Goal: Communication & Community: Participate in discussion

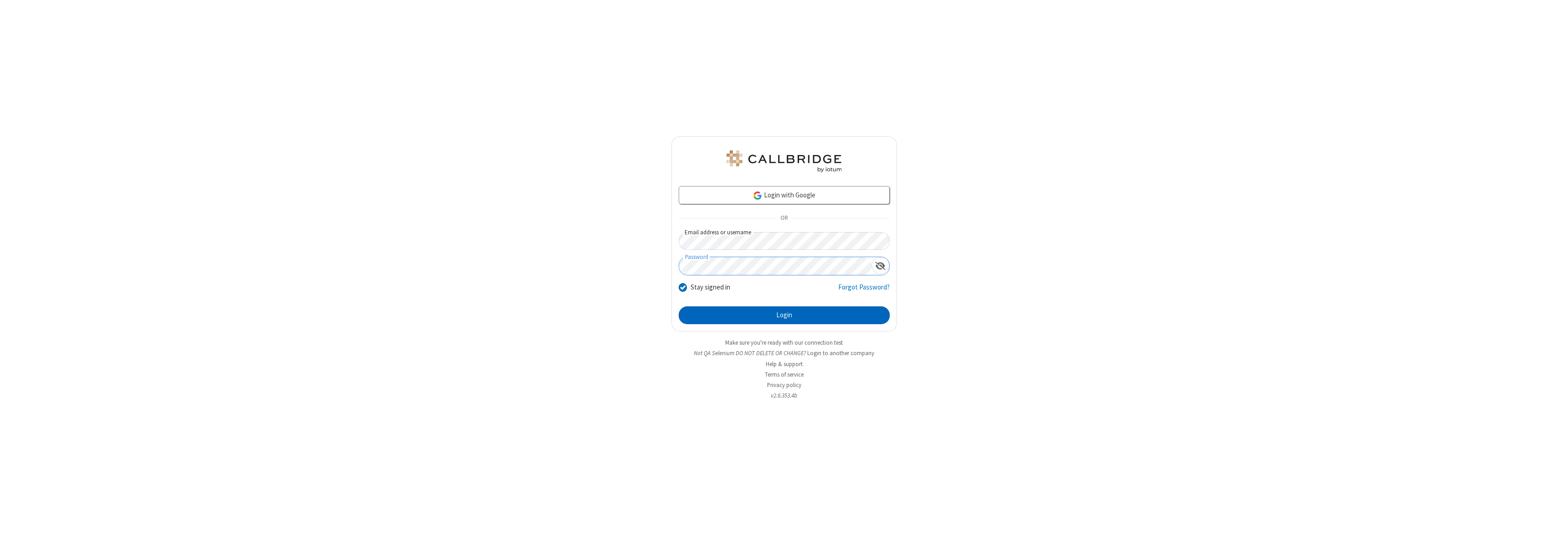
click at [784, 315] on button "Login" at bounding box center [784, 315] width 211 height 19
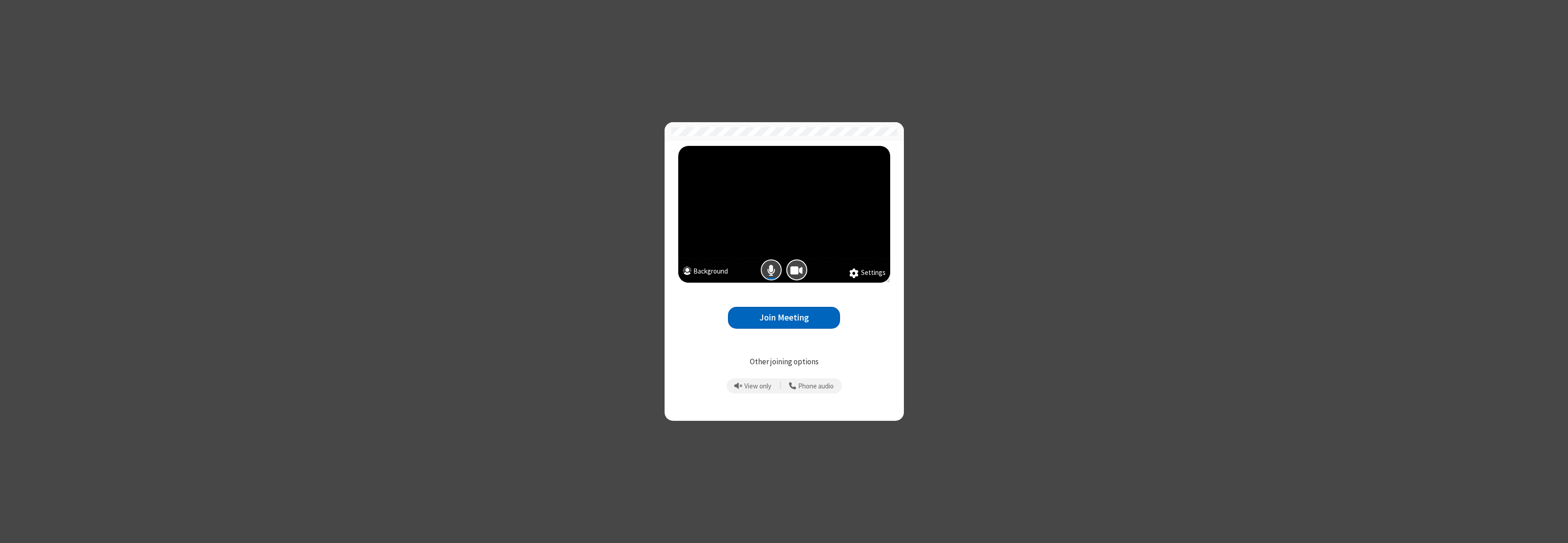
click at [771, 270] on span "Mic is on" at bounding box center [770, 270] width 8 height 13
click at [784, 317] on button "Join Meeting" at bounding box center [784, 317] width 112 height 22
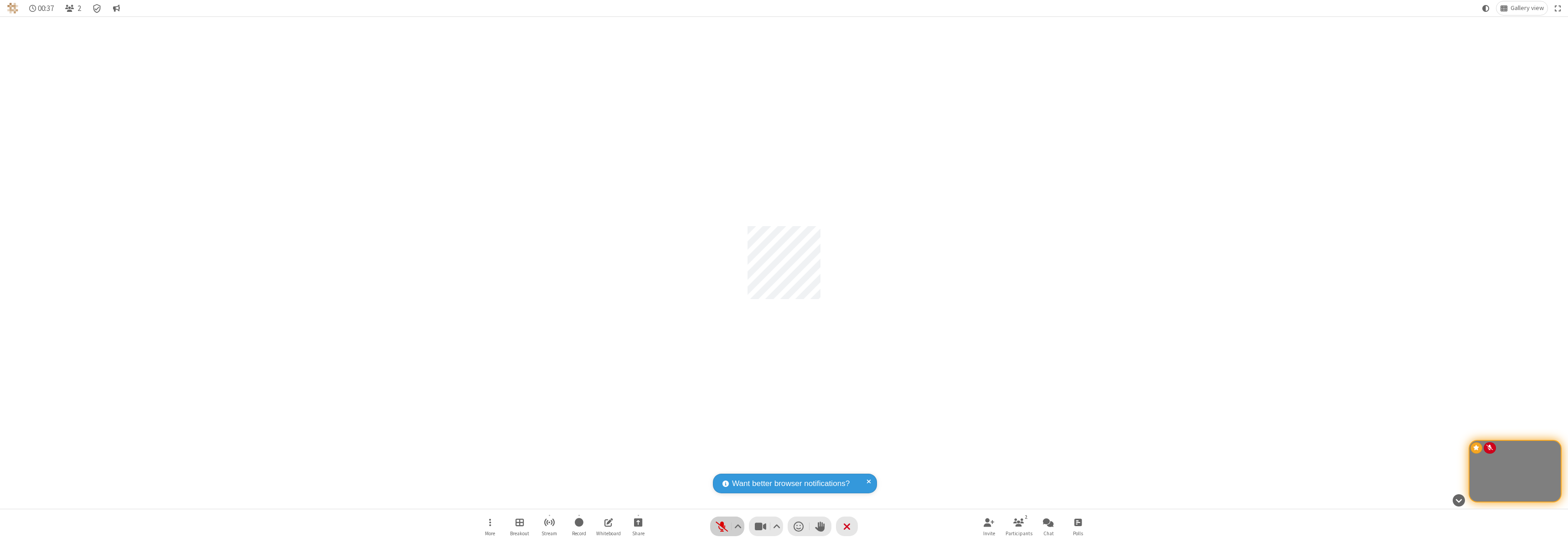
click at [727, 526] on span "Unmute (⌘+Shift+A)" at bounding box center [722, 525] width 14 height 13
